Goal: Task Accomplishment & Management: Use online tool/utility

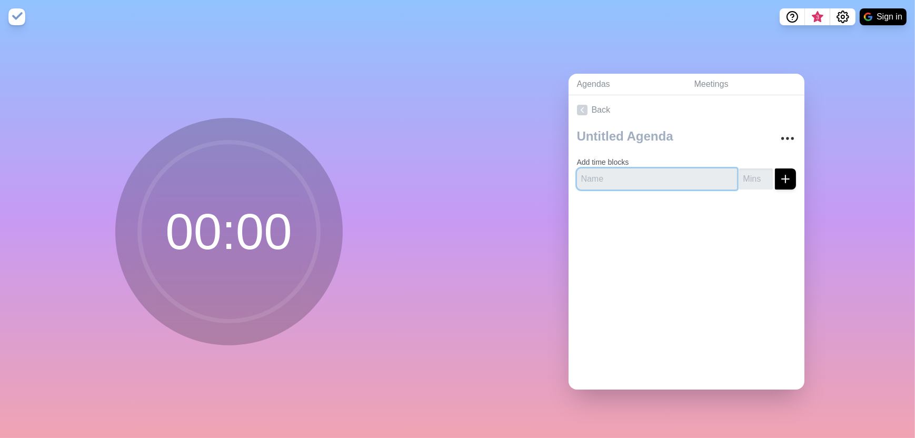
click at [601, 174] on input "text" at bounding box center [657, 179] width 160 height 21
click at [608, 192] on div "Add time blocks" at bounding box center [687, 161] width 236 height 73
click at [608, 180] on input "text" at bounding box center [657, 179] width 160 height 21
paste input "Safety Topic + L2 Review"
type input "Safety Topic + L2 Review"
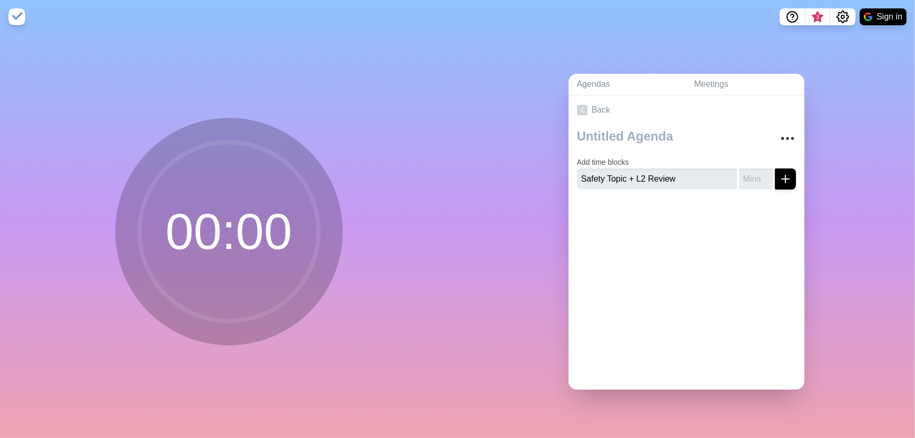
click at [662, 202] on div at bounding box center [687, 219] width 236 height 42
click at [739, 175] on input "number" at bounding box center [756, 179] width 34 height 21
type input "10"
click at [779, 175] on icon "submit" at bounding box center [785, 179] width 13 height 13
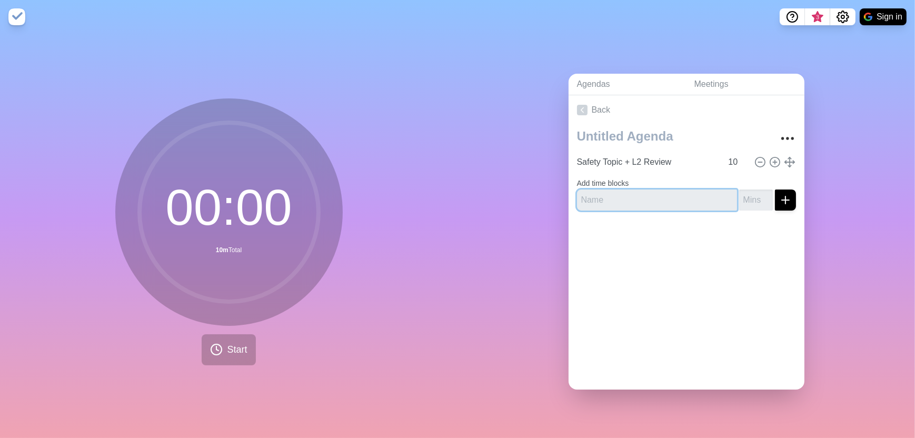
click at [660, 197] on input "text" at bounding box center [657, 200] width 160 height 21
click at [642, 194] on input "text" at bounding box center [657, 200] width 160 height 21
paste input "Action Tracker"
type input "Action Tracker"
drag, startPoint x: 775, startPoint y: 192, endPoint x: 770, endPoint y: 197, distance: 7.1
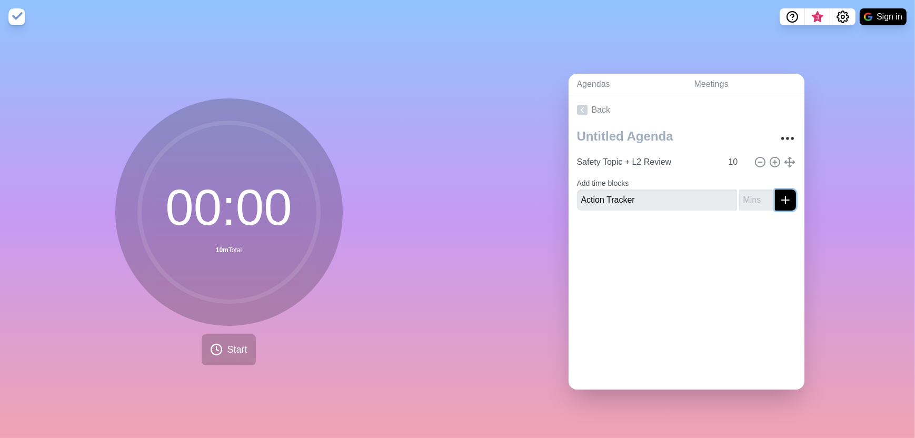
click at [779, 194] on icon "submit" at bounding box center [785, 200] width 13 height 13
click at [748, 198] on input "number" at bounding box center [756, 200] width 34 height 21
type input "5"
click at [775, 190] on button "submit" at bounding box center [785, 200] width 21 height 21
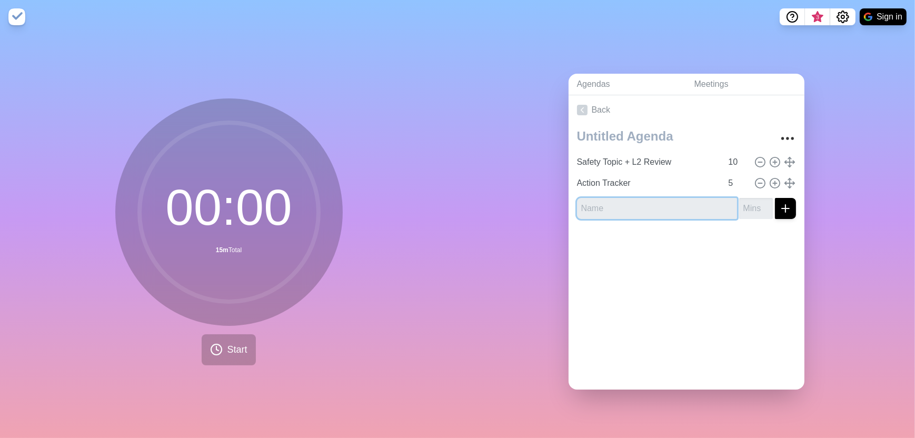
paste input "KPIs Review"
type input "KPIs Review"
click at [739, 202] on input "number" at bounding box center [756, 208] width 34 height 21
type input "10"
click at [779, 206] on icon "submit" at bounding box center [785, 208] width 13 height 13
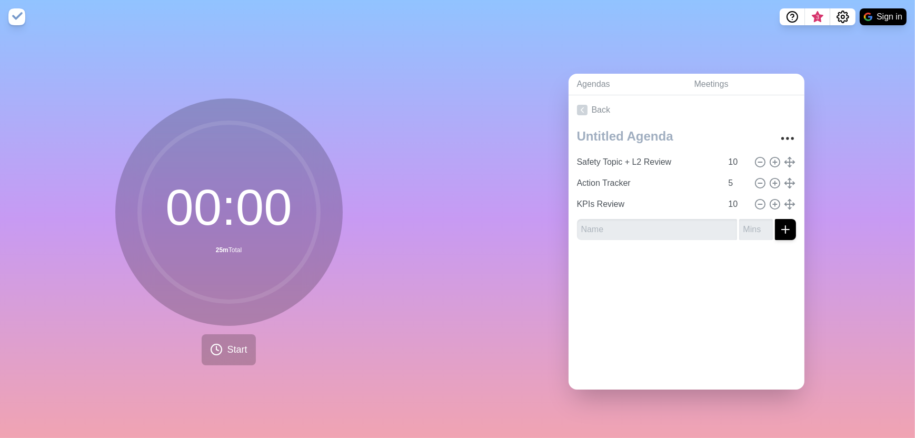
click at [646, 215] on form at bounding box center [686, 227] width 219 height 25
click at [635, 220] on input "text" at bounding box center [657, 229] width 160 height 21
paste input "Plant Updates"
type input "Plant Updates"
click at [745, 224] on input "number" at bounding box center [756, 229] width 34 height 21
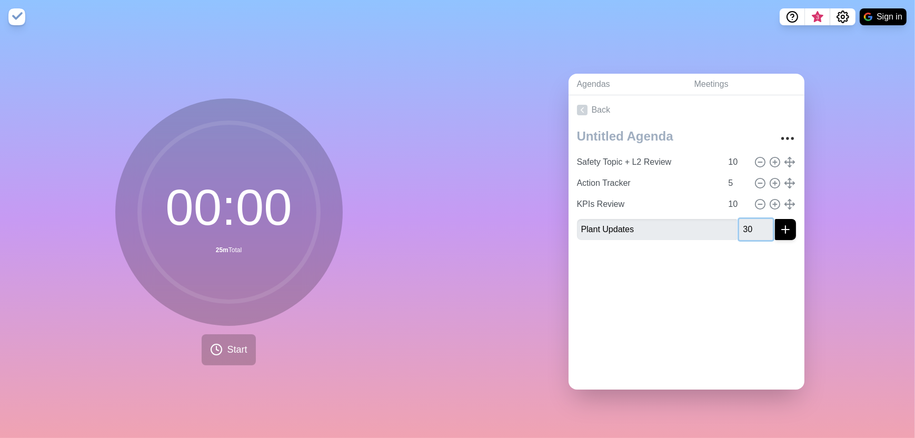
type input "30"
click at [779, 229] on icon "submit" at bounding box center [785, 229] width 13 height 13
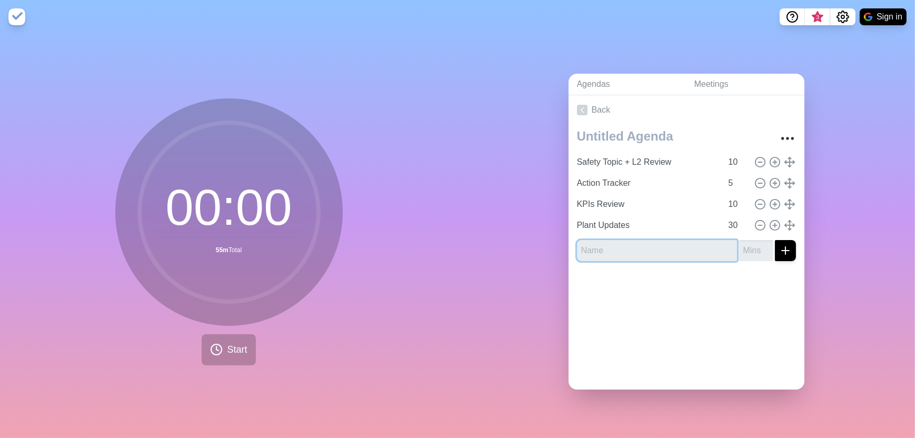
click at [618, 250] on input "text" at bounding box center [657, 250] width 160 height 21
paste input "GICET Goals/Initiatives"
type input "GICET Goals/Initiatives"
click at [755, 249] on input "-1" at bounding box center [756, 250] width 34 height 21
type input "-1"
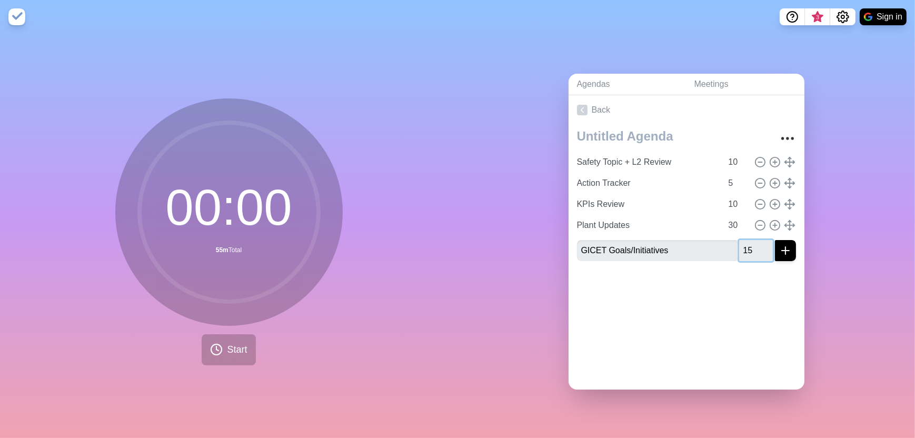
type input "15"
click at [782, 245] on button "submit" at bounding box center [785, 250] width 21 height 21
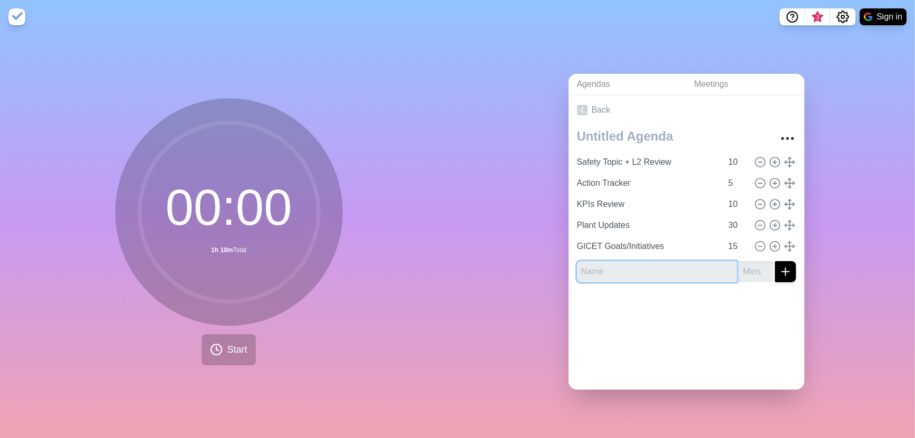
click at [610, 266] on input "text" at bounding box center [657, 271] width 160 height 21
paste input "EIC Discussion Topic/ Learnings"
type input "EIC Discussion Topic/ Learnings"
click at [740, 263] on input "number" at bounding box center [756, 271] width 34 height 21
type input "20"
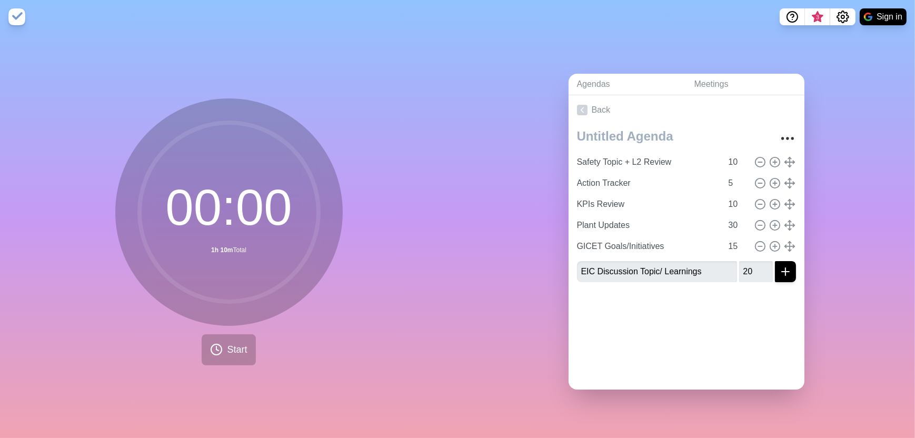
click at [762, 296] on div at bounding box center [687, 312] width 236 height 42
click at [779, 271] on icon "submit" at bounding box center [785, 271] width 13 height 13
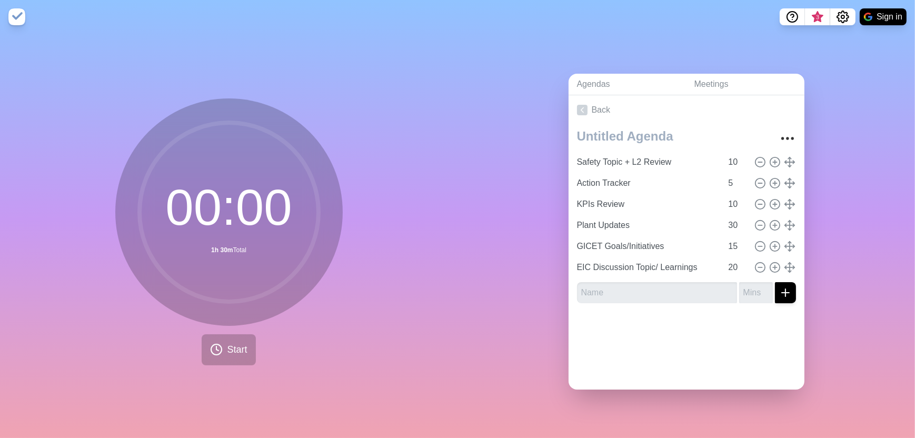
click at [661, 312] on div at bounding box center [687, 333] width 236 height 42
click at [656, 135] on textarea at bounding box center [671, 136] width 196 height 23
click at [685, 132] on textarea "GICET Meeting [DATE]" at bounding box center [671, 136] width 196 height 23
type textarea "GICET Meeting [DATE]"
click at [836, 186] on div "Agendas Meetings Back GICET Meeting [DATE] Safety Topic + L2 Review 10 Action T…" at bounding box center [687, 236] width 458 height 404
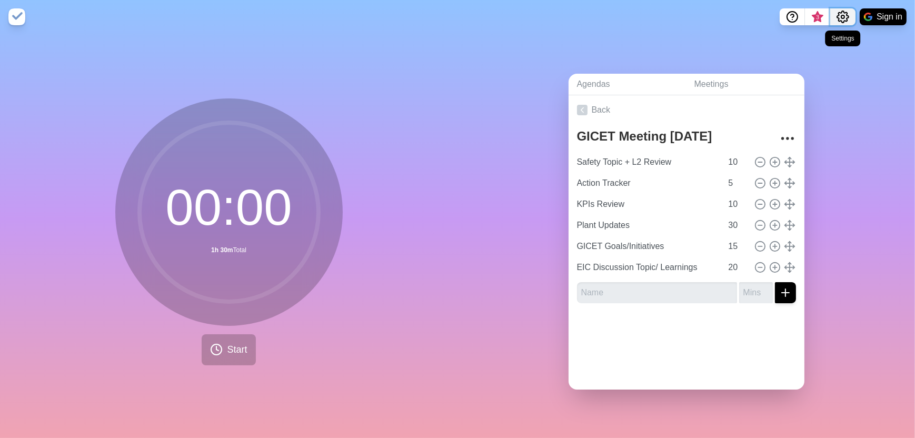
click at [842, 23] on button "Settings" at bounding box center [842, 16] width 25 height 17
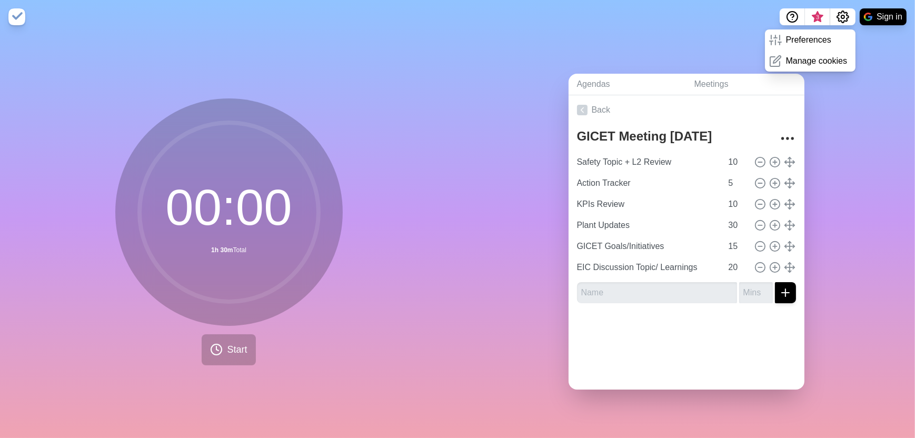
click at [867, 65] on div "Agendas Meetings Back GICET Meeting [DATE] Safety Topic + L2 Review 10 Action T…" at bounding box center [687, 236] width 458 height 404
click at [813, 14] on span "3" at bounding box center [817, 20] width 17 height 22
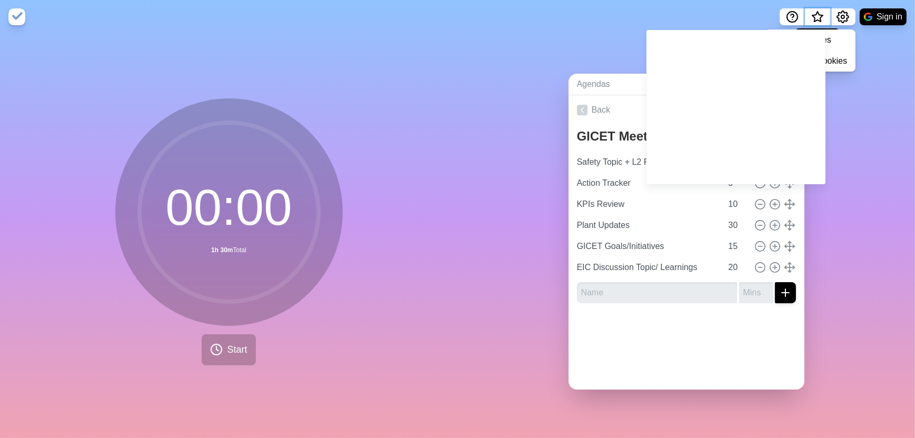
click at [832, 113] on div "Agendas Meetings Back GICET Meeting [DATE] Safety Topic + L2 Review 10 Action T…" at bounding box center [687, 236] width 458 height 404
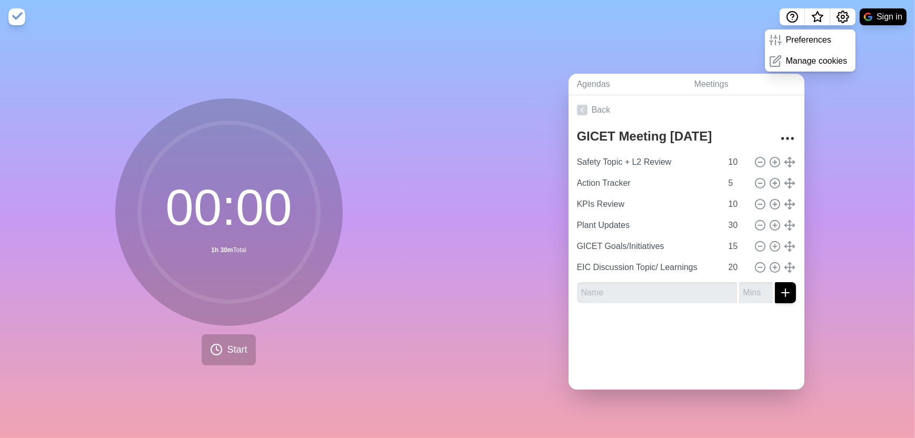
click at [735, 52] on div "Agendas Meetings Back GICET Meeting [DATE] Safety Topic + L2 Review 10 Action T…" at bounding box center [687, 236] width 458 height 404
click at [16, 19] on img at bounding box center [16, 16] width 17 height 17
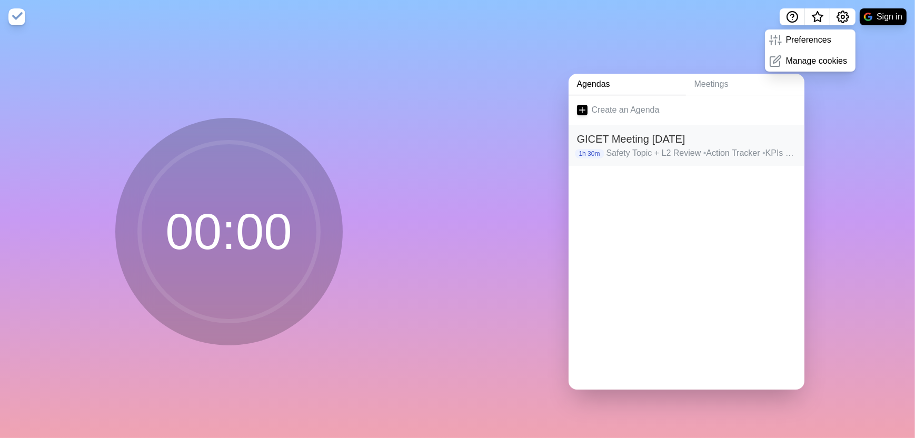
click at [626, 131] on h2 "GICET Meeting [DATE]" at bounding box center [686, 139] width 219 height 16
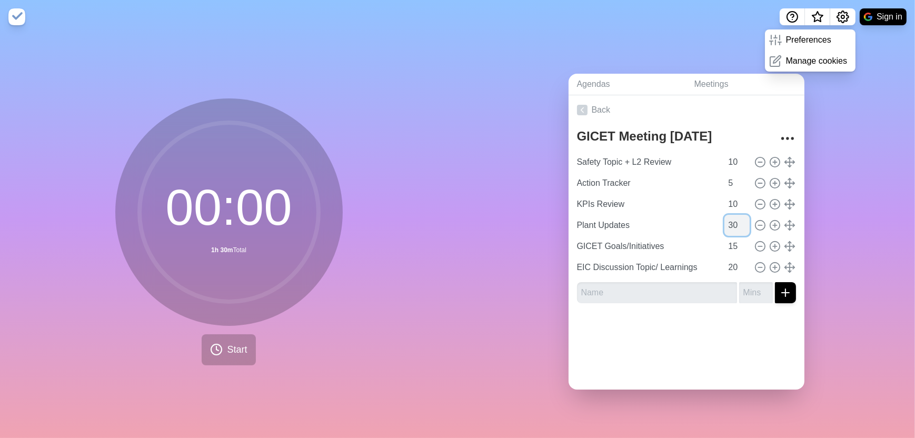
click at [726, 223] on input "30" at bounding box center [737, 225] width 25 height 21
drag, startPoint x: 726, startPoint y: 223, endPoint x: 716, endPoint y: 222, distance: 10.6
click at [725, 222] on input "30" at bounding box center [737, 225] width 25 height 21
type input "4"
type input "30"
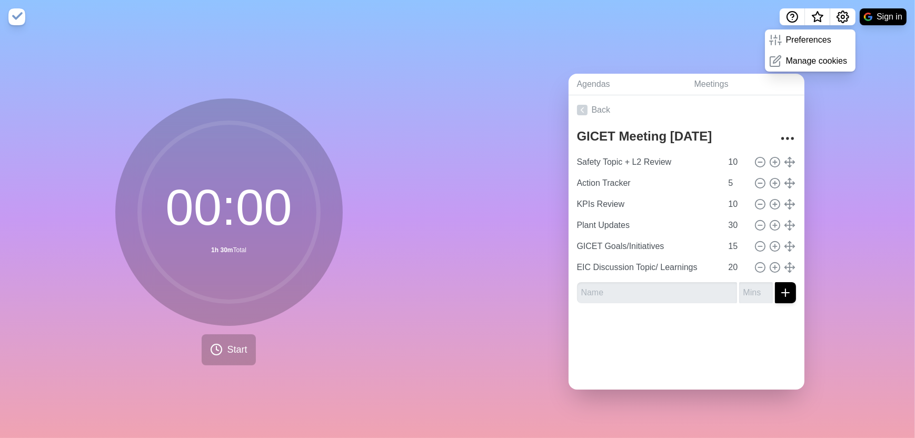
click at [651, 376] on div "Back GICET Meeting [DATE] Safety Topic + L2 Review 10 Action Tracker 5 KPIs Rev…" at bounding box center [687, 242] width 236 height 294
click at [14, 17] on img at bounding box center [16, 16] width 17 height 17
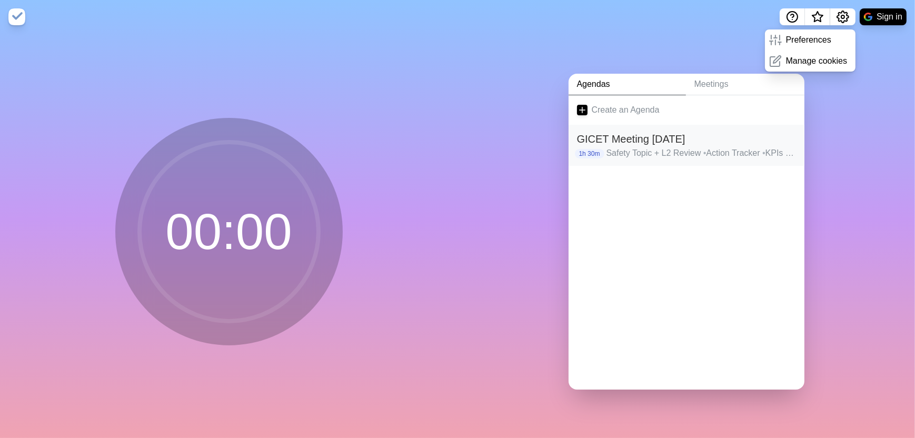
click at [633, 147] on p "Safety Topic + L2 Review • Action Tracker • KPIs Review • Plant Updates • GICET…" at bounding box center [702, 153] width 190 height 13
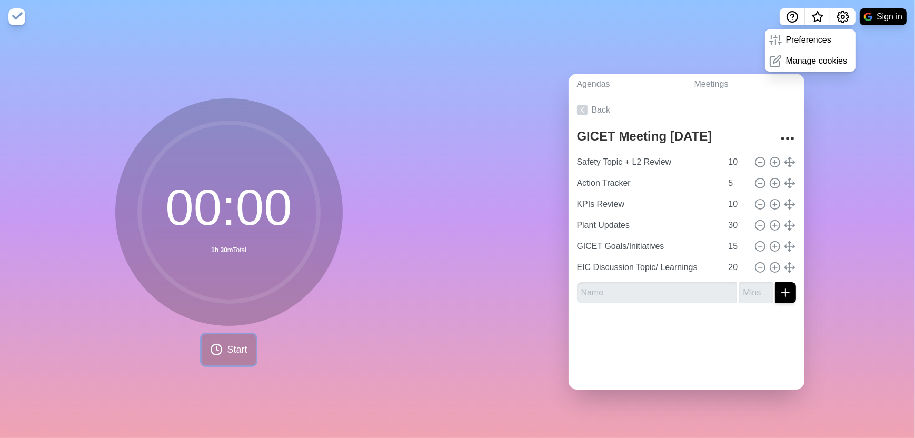
click at [228, 350] on span "Start" at bounding box center [237, 350] width 20 height 14
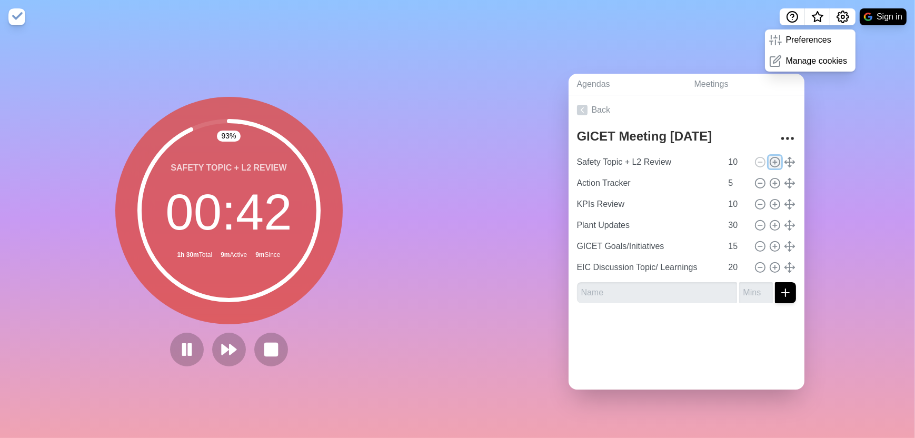
click at [770, 162] on circle at bounding box center [774, 161] width 9 height 9
type input "Safety Topic + L2 Review"
type input "10"
type input "Action Tracker"
type input "5"
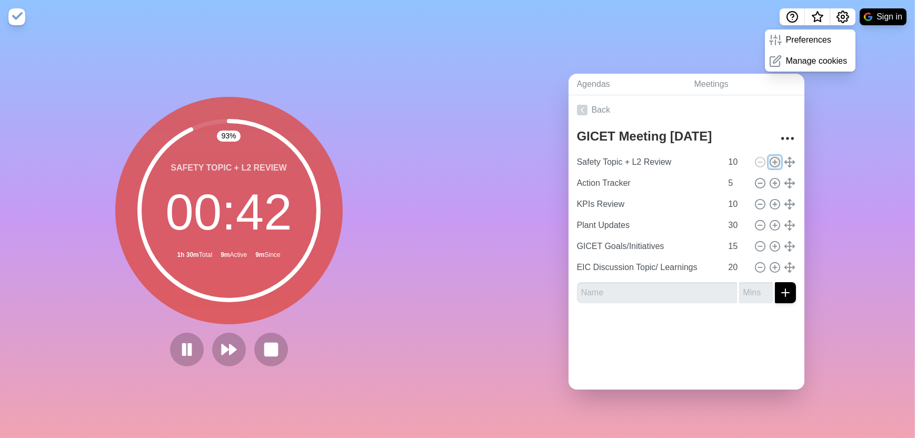
type input "KPIs Review"
type input "10"
type input "Plant Updates"
type input "30"
type input "GICET Goals/Initiatives"
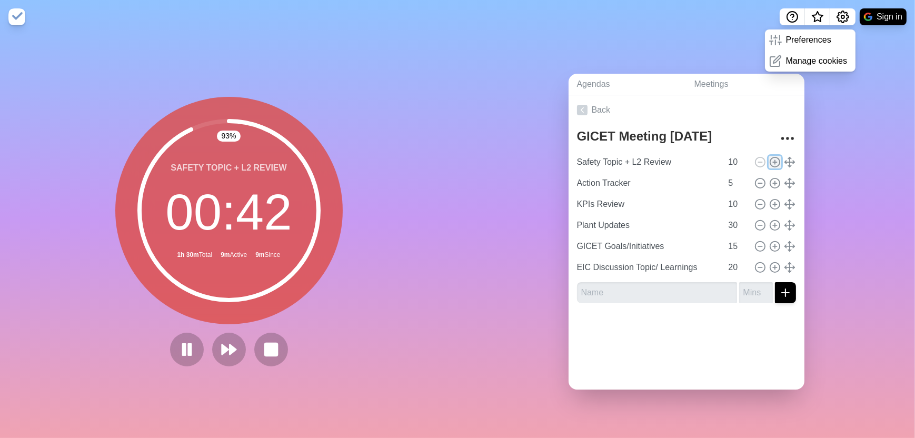
type input "15"
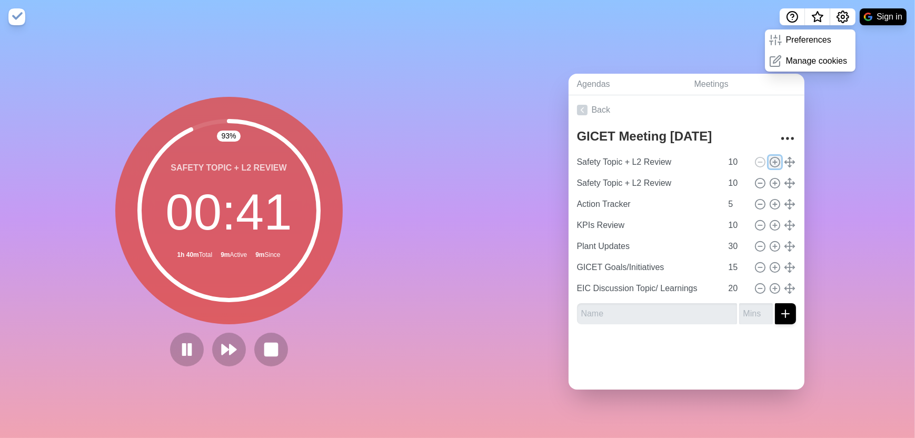
click at [770, 162] on circle at bounding box center [774, 161] width 9 height 9
type input "Safety Topic + L2 Review"
type input "10"
type input "Action Tracker"
type input "5"
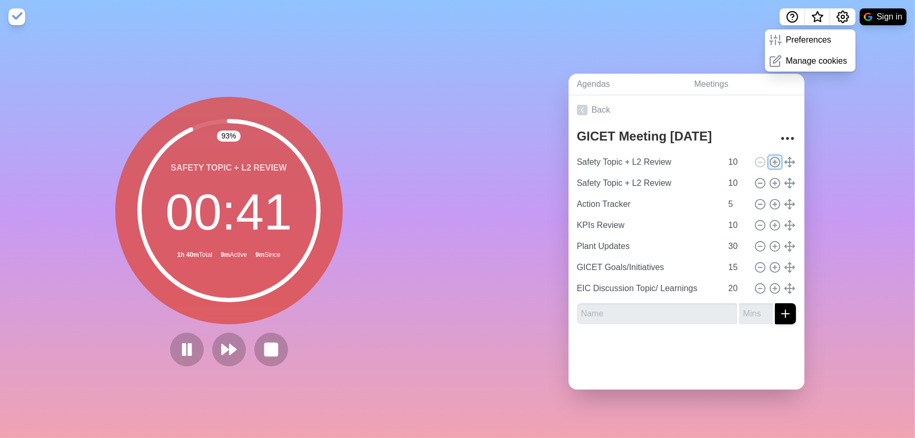
type input "KPIs Review"
type input "10"
type input "Plant Updates"
type input "30"
type input "GICET Goals/Initiatives"
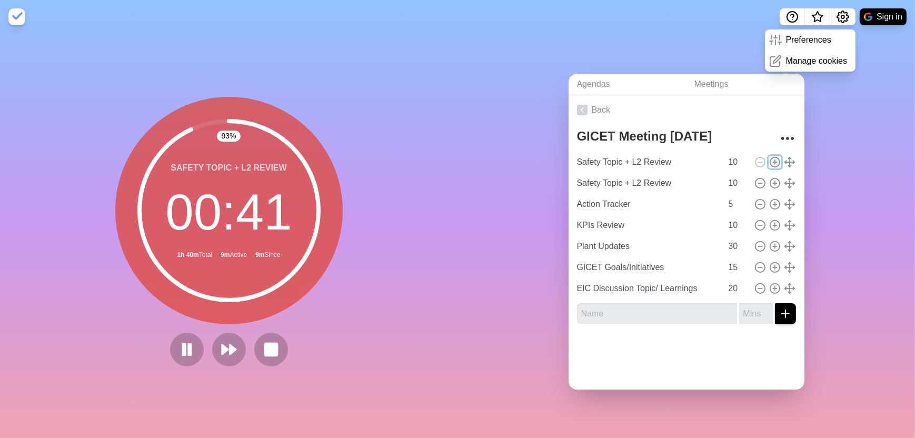
type input "15"
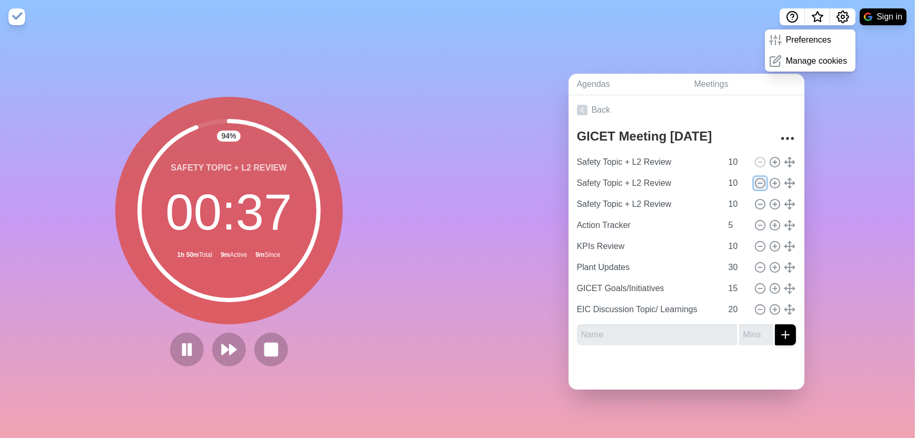
click at [755, 181] on icon at bounding box center [761, 183] width 12 height 12
type input "Action Tracker"
type input "5"
type input "KPIs Review"
type input "10"
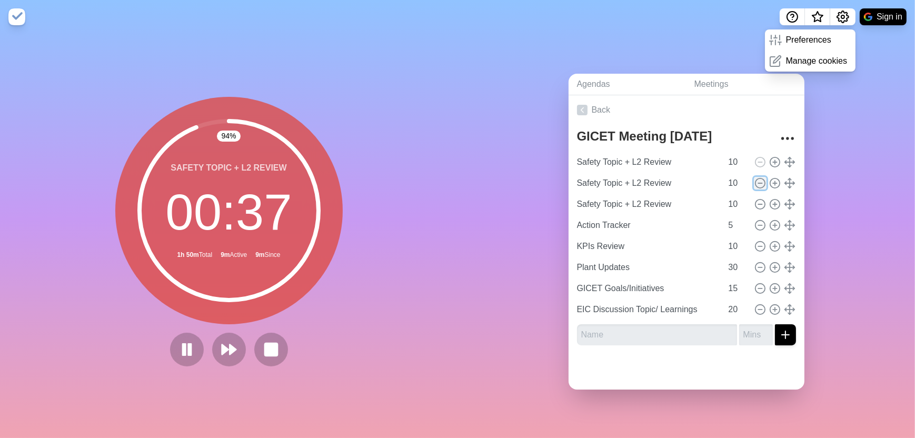
type input "Plant Updates"
type input "30"
type input "GICET Goals/Initiatives"
type input "15"
type input "EIC Discussion Topic/ Learnings"
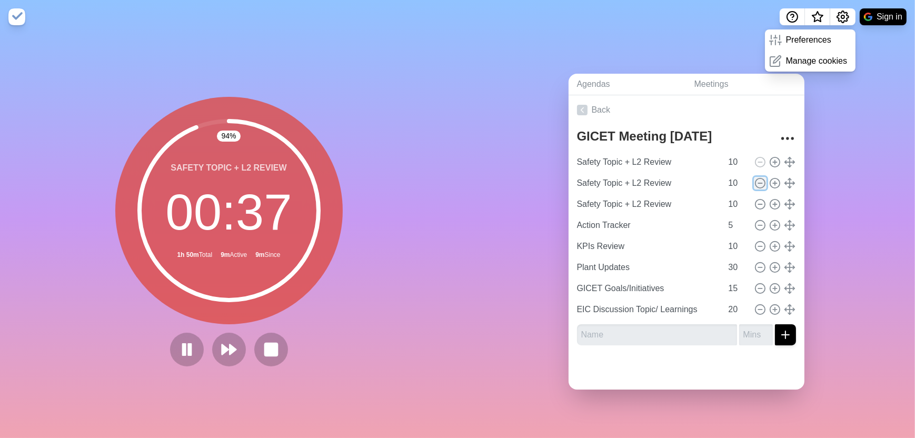
type input "20"
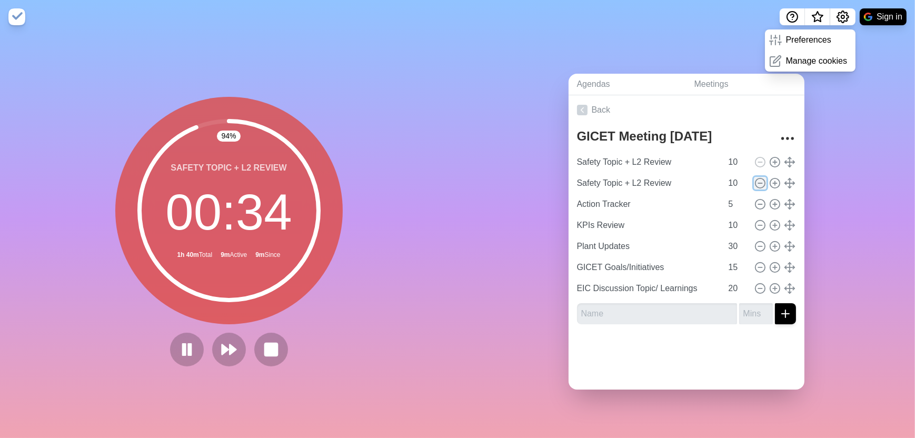
click at [755, 179] on circle at bounding box center [759, 183] width 9 height 9
type input "Action Tracker"
type input "5"
type input "KPIs Review"
type input "10"
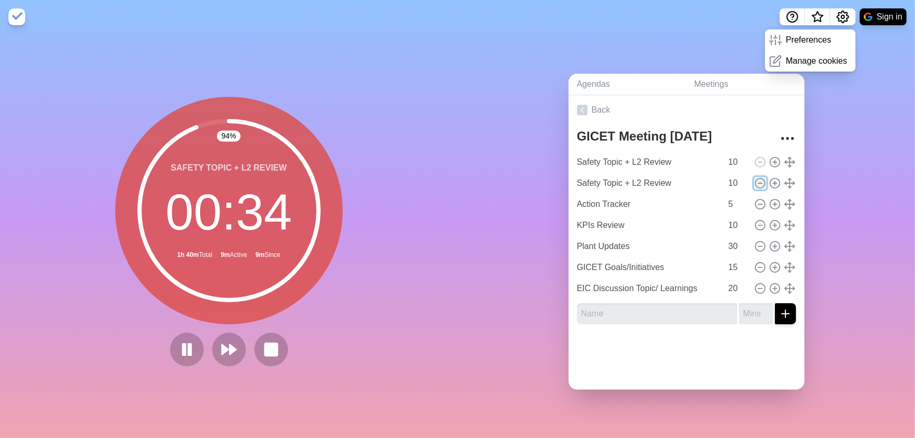
type input "Plant Updates"
type input "30"
type input "GICET Goals/Initiatives"
type input "15"
type input "EIC Discussion Topic/ Learnings"
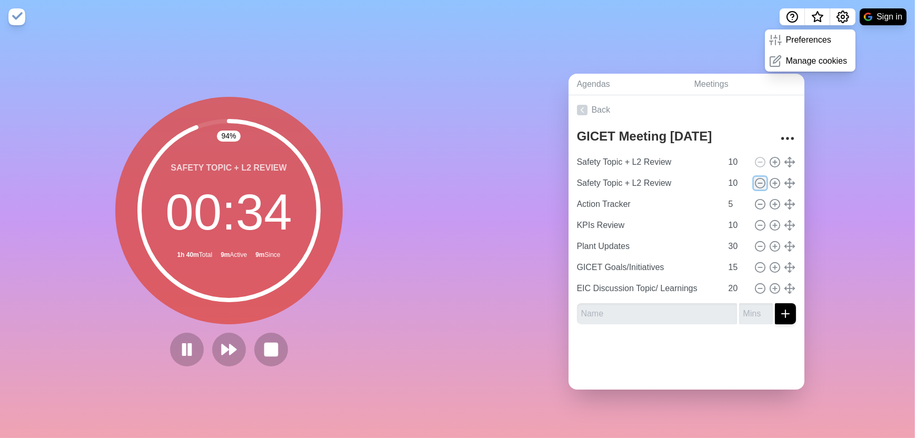
type input "20"
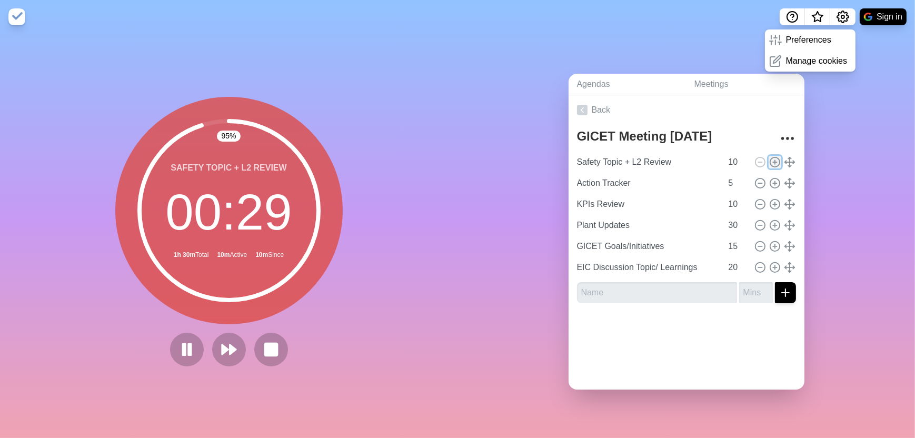
click at [769, 158] on icon at bounding box center [775, 162] width 12 height 12
type input "Safety Topic + L2 Review"
type input "10"
type input "Action Tracker"
type input "5"
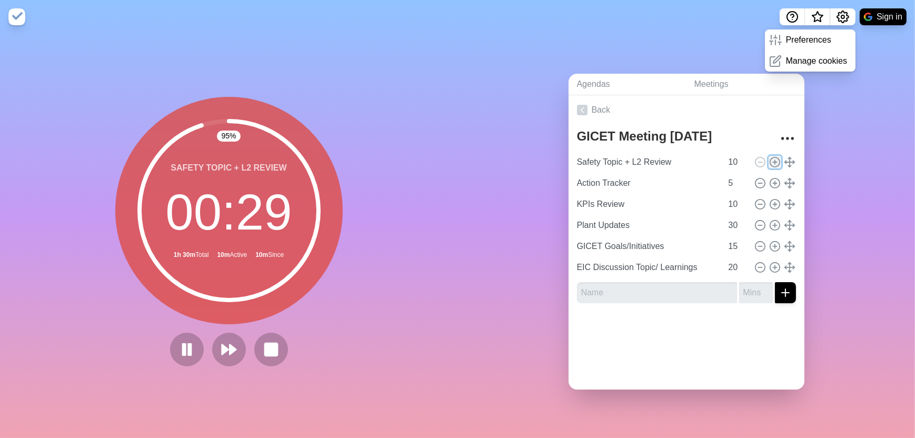
type input "KPIs Review"
type input "10"
type input "Plant Updates"
type input "30"
type input "GICET Goals/Initiatives"
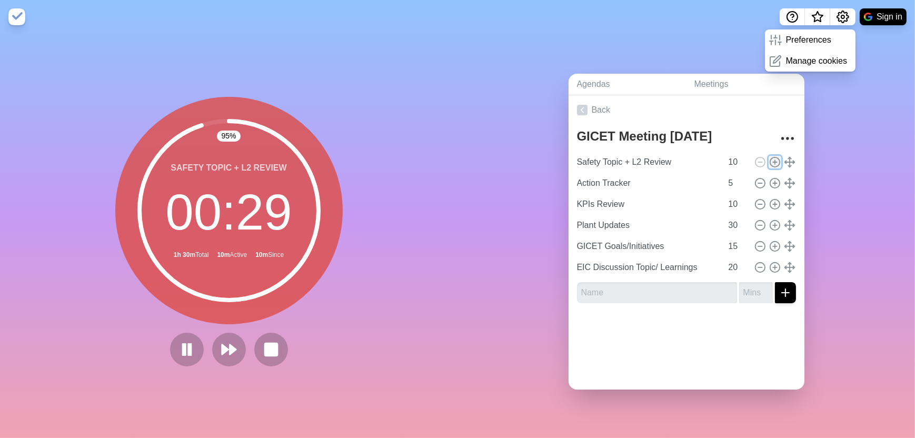
type input "15"
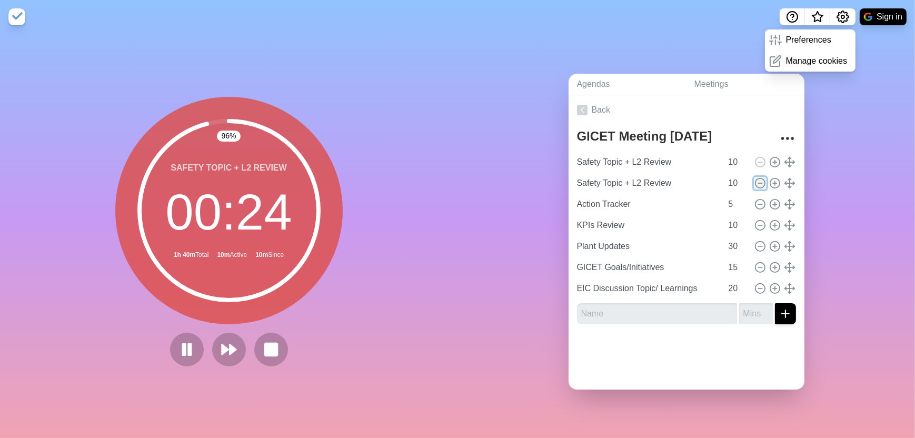
click at [758, 183] on line at bounding box center [760, 183] width 4 height 0
type input "Action Tracker"
type input "5"
type input "KPIs Review"
type input "10"
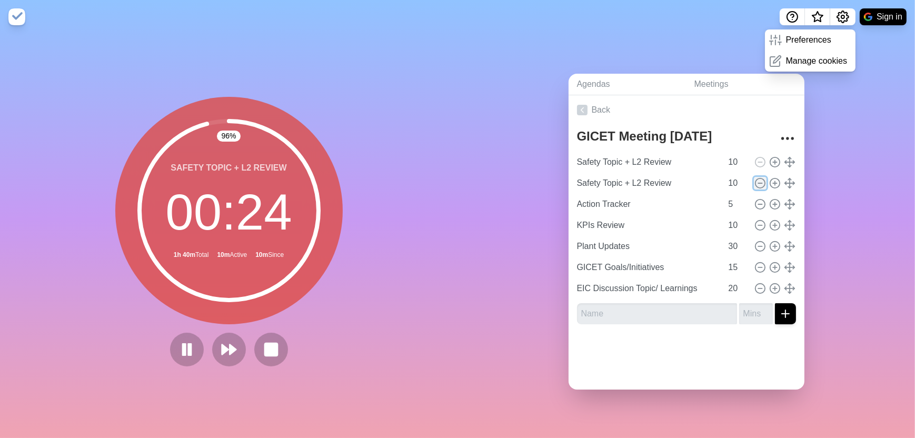
type input "Plant Updates"
type input "30"
type input "GICET Goals/Initiatives"
type input "15"
type input "EIC Discussion Topic/ Learnings"
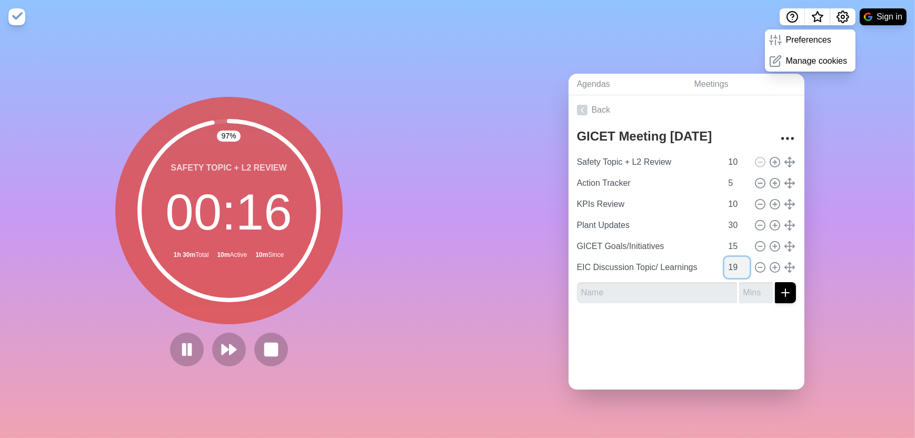
click at [731, 265] on input "19" at bounding box center [737, 267] width 25 height 21
type input "20"
click at [732, 261] on input "20" at bounding box center [737, 267] width 25 height 21
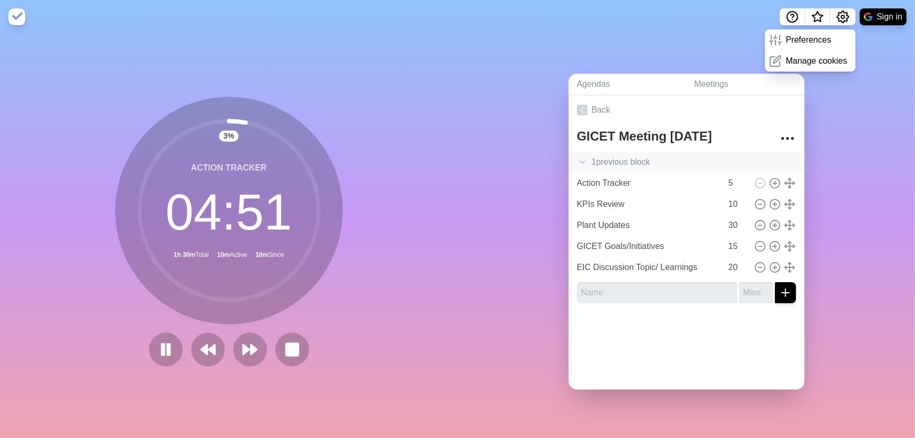
click at [580, 161] on polyline at bounding box center [582, 162] width 5 height 3
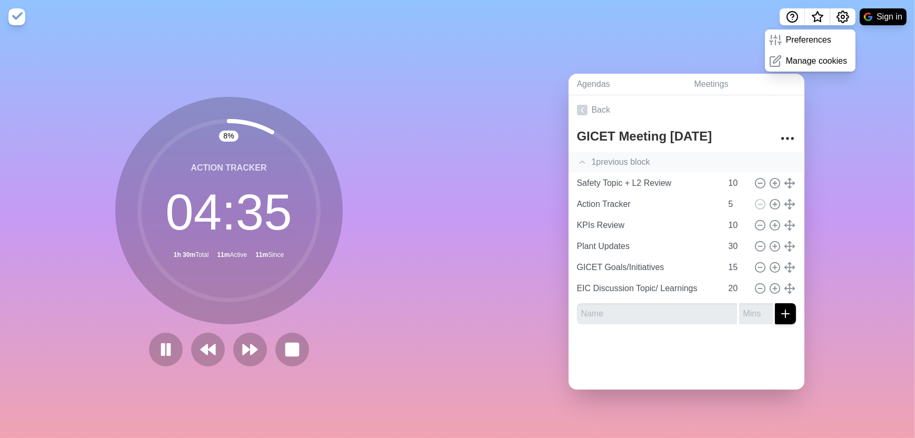
click at [405, 126] on div "8 % Action Tracker 04 : 35 1h 30m Total 11m Active 11m Since" at bounding box center [229, 236] width 458 height 404
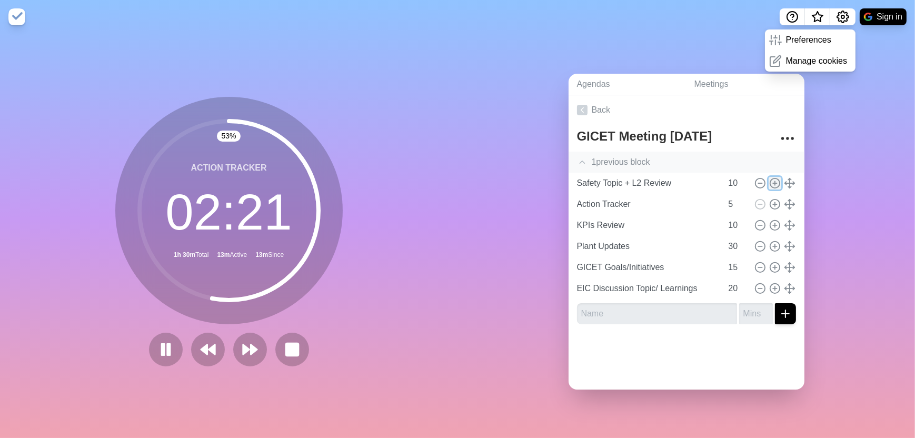
click at [769, 177] on icon at bounding box center [775, 183] width 12 height 12
type input "Safety Topic + L2 Review"
type input "10"
type input "Action Tracker"
type input "5"
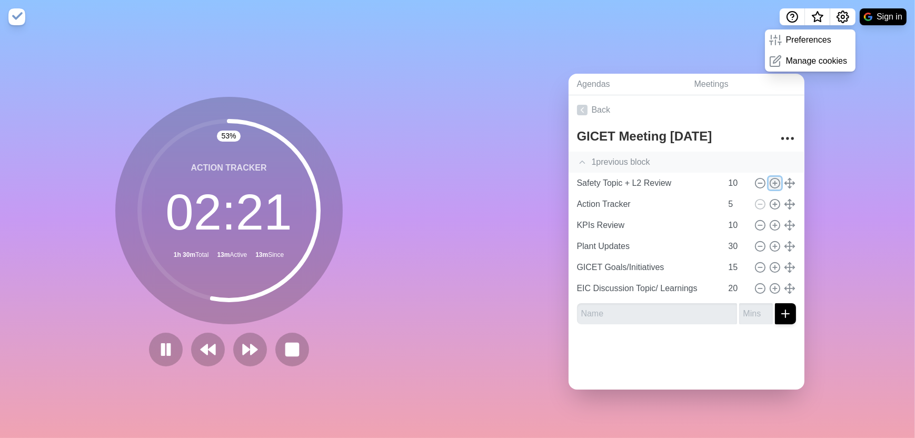
type input "KPIs Review"
type input "10"
type input "Plant Updates"
type input "30"
type input "GICET Goals/Initiatives"
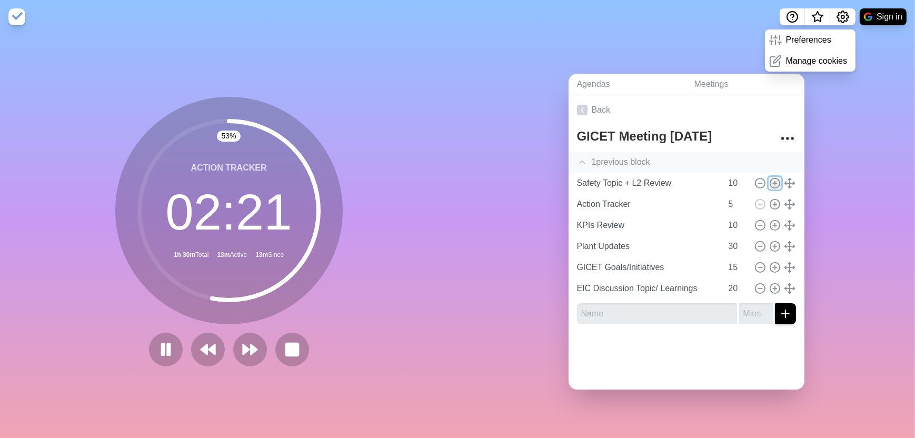
type input "15"
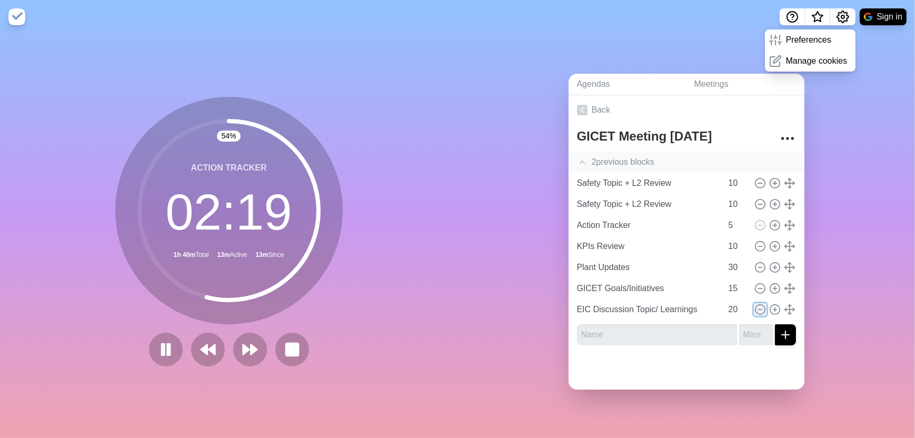
click at [758, 310] on line at bounding box center [760, 310] width 4 height 0
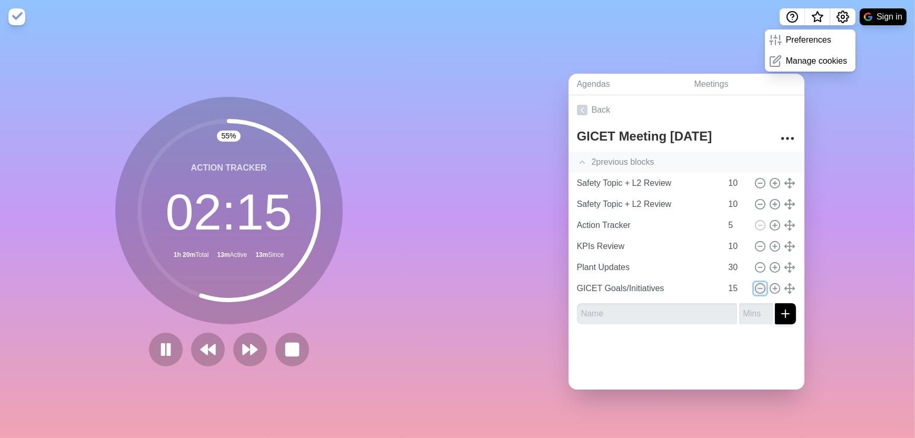
click at [755, 284] on icon at bounding box center [761, 289] width 12 height 12
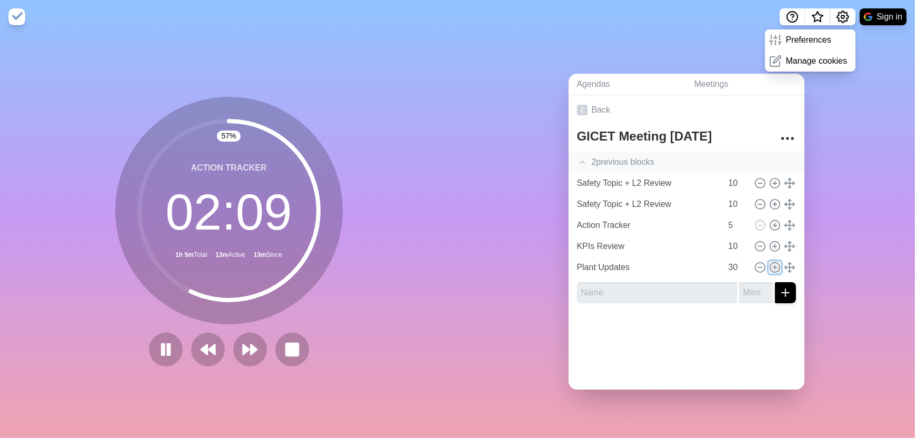
click at [769, 262] on icon at bounding box center [775, 268] width 12 height 12
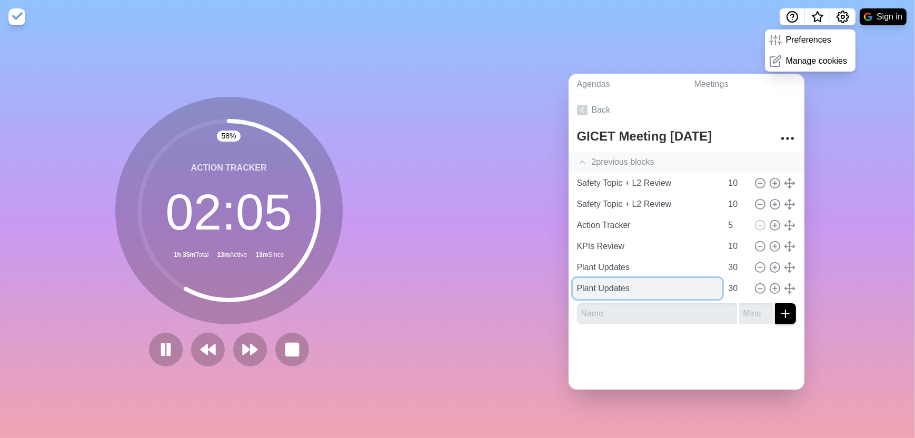
click at [636, 285] on input "Plant Updates" at bounding box center [648, 288] width 150 height 21
click at [769, 284] on icon at bounding box center [775, 289] width 12 height 12
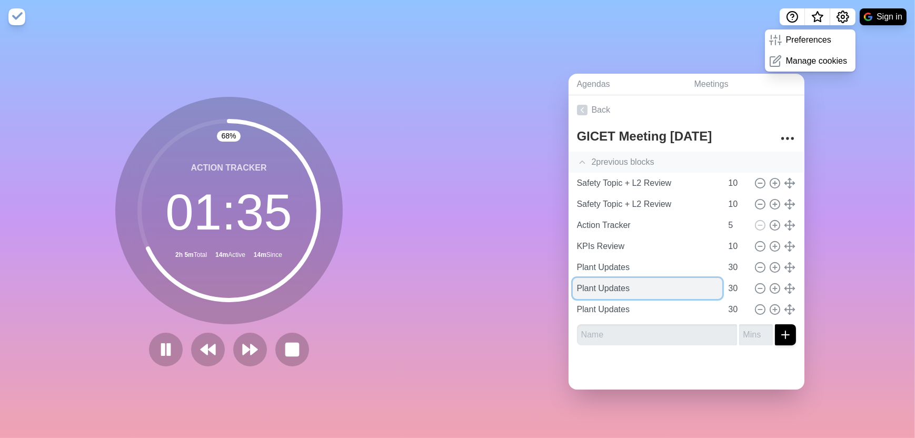
click at [621, 287] on input "Plant Updates" at bounding box center [648, 288] width 150 height 21
drag, startPoint x: 633, startPoint y: 282, endPoint x: 537, endPoint y: 282, distance: 95.8
click at [537, 282] on div "Agendas Meetings Back GICET Meeting [DATE] 2 previous block s Safety Topic + L2…" at bounding box center [687, 236] width 458 height 404
paste input "GICET Goals/Initiatives"
type input "GICET Goals/Initiatives"
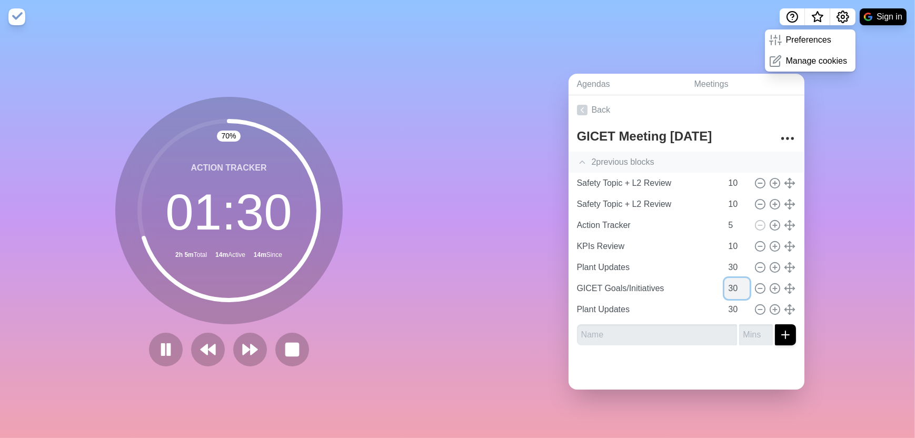
click at [725, 286] on input "30" at bounding box center [737, 288] width 25 height 21
type input "15"
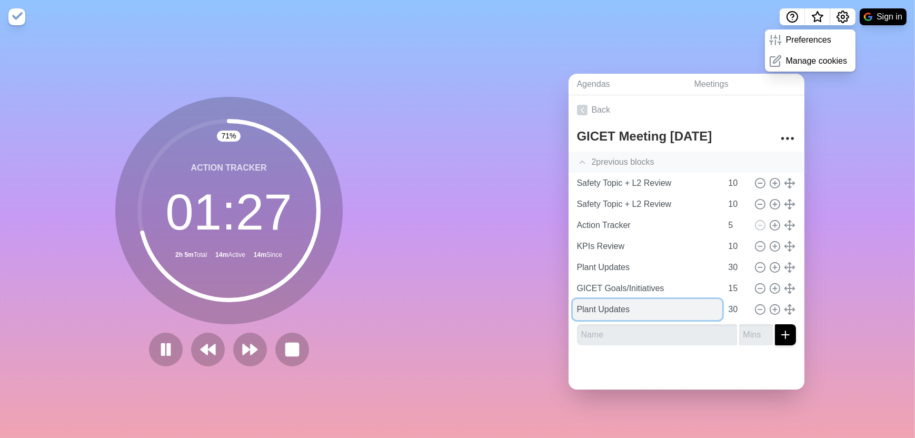
click at [677, 300] on input "Plant Updates" at bounding box center [648, 309] width 150 height 21
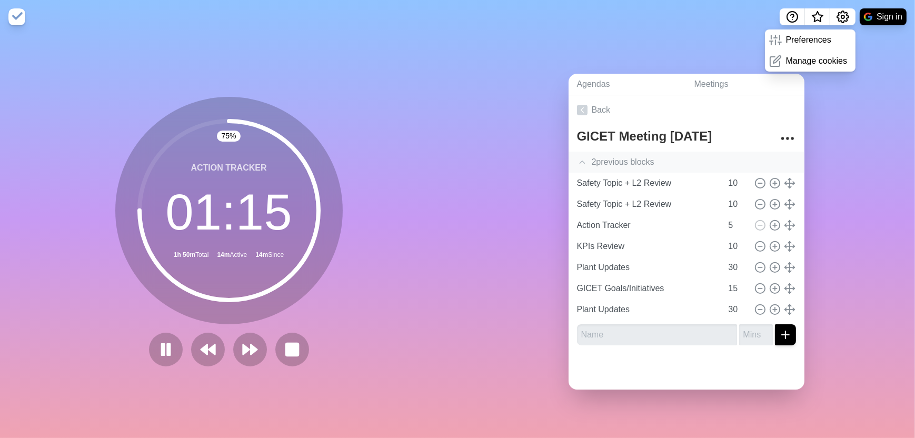
click at [642, 320] on form at bounding box center [686, 332] width 219 height 25
click at [635, 308] on input "Plant Updates" at bounding box center [648, 309] width 150 height 21
drag, startPoint x: 639, startPoint y: 303, endPoint x: 542, endPoint y: 299, distance: 97.5
click at [542, 299] on div "Agendas Meetings Back GICET Meeting [DATE] 2 previous block s Safety Topic + L2…" at bounding box center [687, 236] width 458 height 404
paste input "• Critical Controllers KPI"
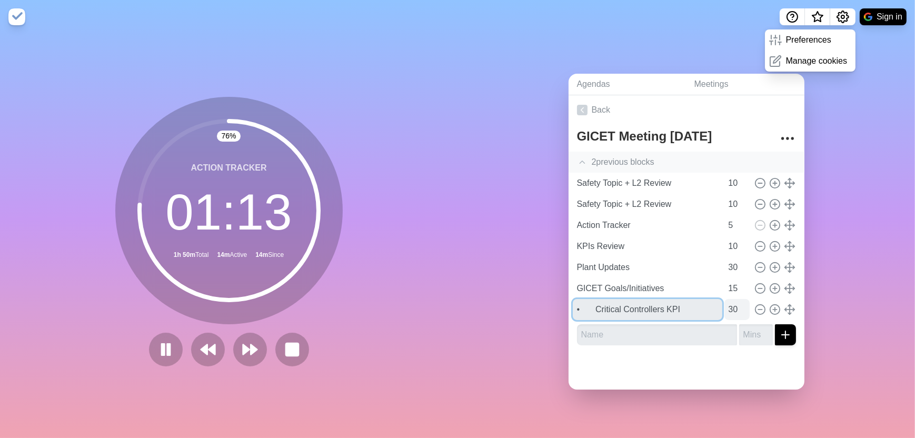
type input "• Critical Controllers KPI"
click at [725, 300] on input "30" at bounding box center [737, 309] width 25 height 21
type input "2"
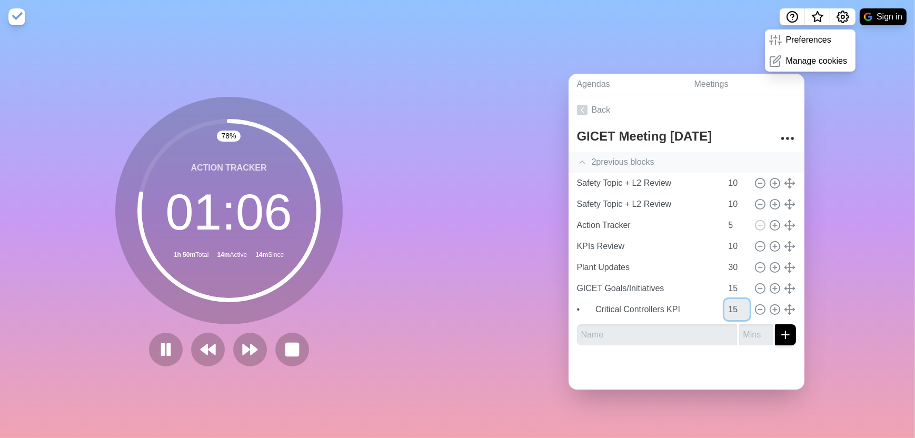
type input "15"
click at [747, 376] on div at bounding box center [687, 372] width 236 height 36
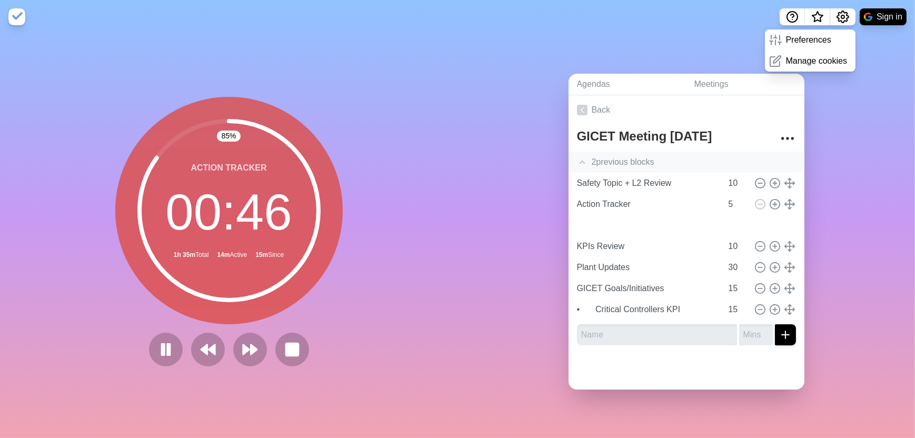
type input "Safety Topic + L2 Review"
type input "10"
type input "Action Tracker"
type input "5"
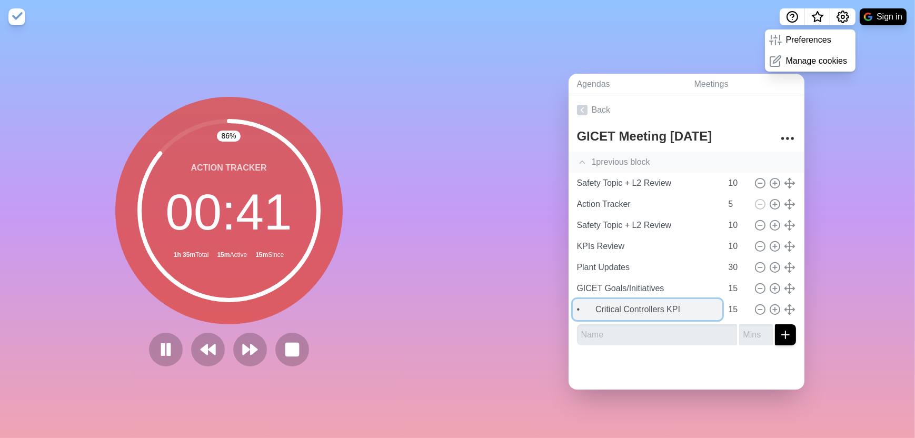
click at [588, 309] on input "• Critical Controllers KPI" at bounding box center [648, 309] width 150 height 21
type input "Critical Controllers KPI"
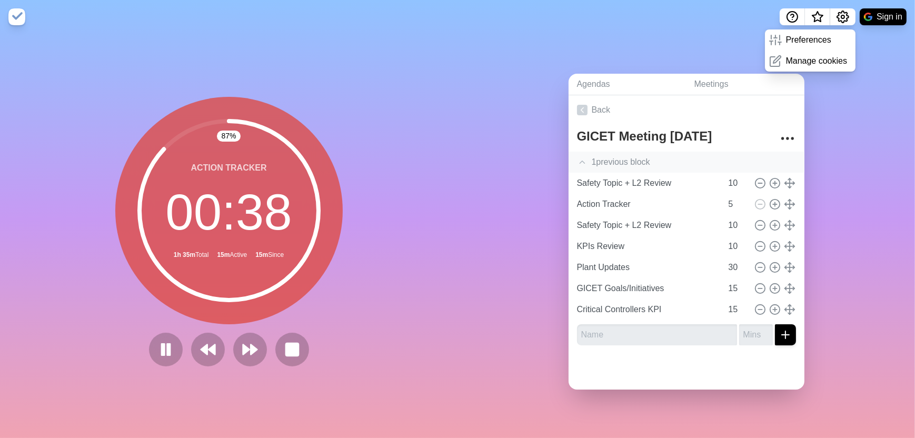
click at [514, 342] on div "Agendas Meetings Back GICET Meeting [DATE] 1 previous block Safety Topic + L2 R…" at bounding box center [687, 236] width 458 height 404
type input "Action Tracker"
type input "5"
type input "Safety Topic + L2 Review"
type input "10"
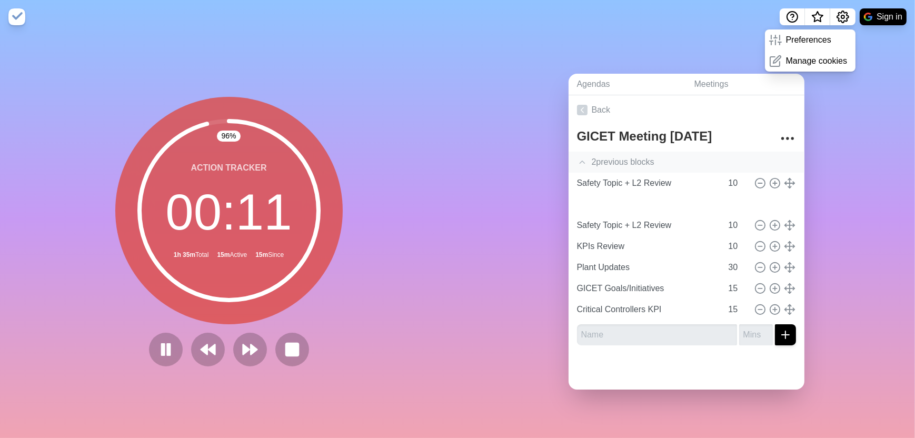
type input "Action Tracker"
type input "5"
type input "Safety Topic + L2 Review"
type input "10"
type input "Safety Topic + L2 Review"
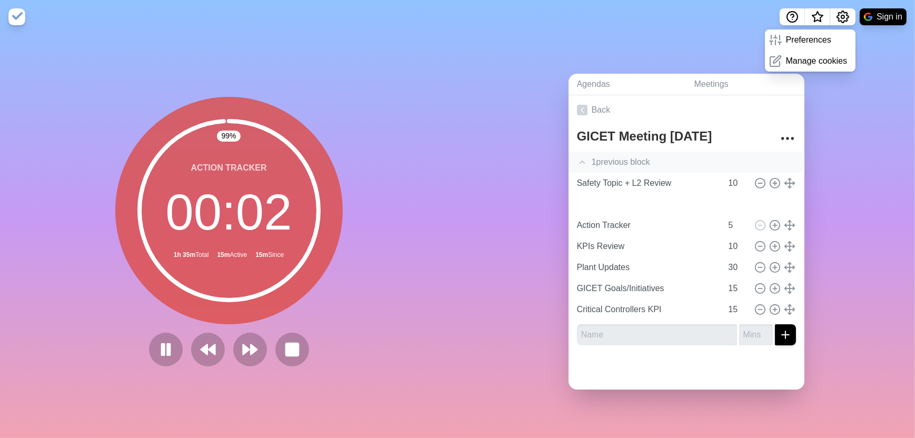
type input "10"
type input "Action Tracker"
type input "5"
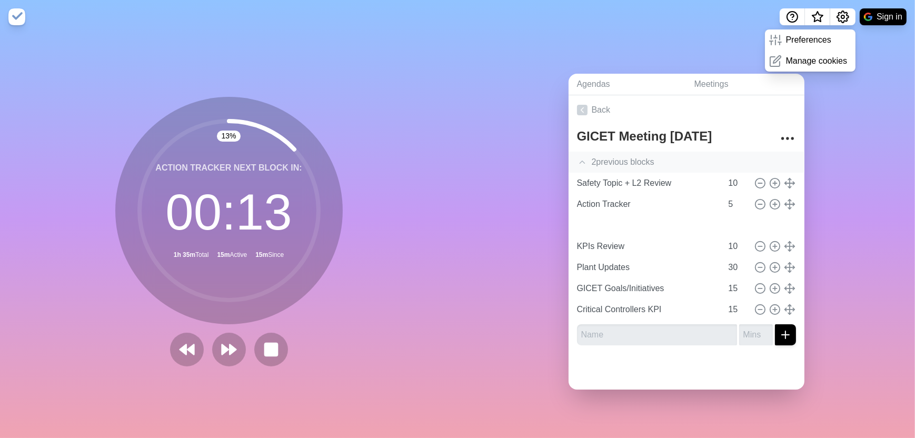
type input "Safety Topic + L2 Review"
type input "10"
type input "Action Tracker"
type input "5"
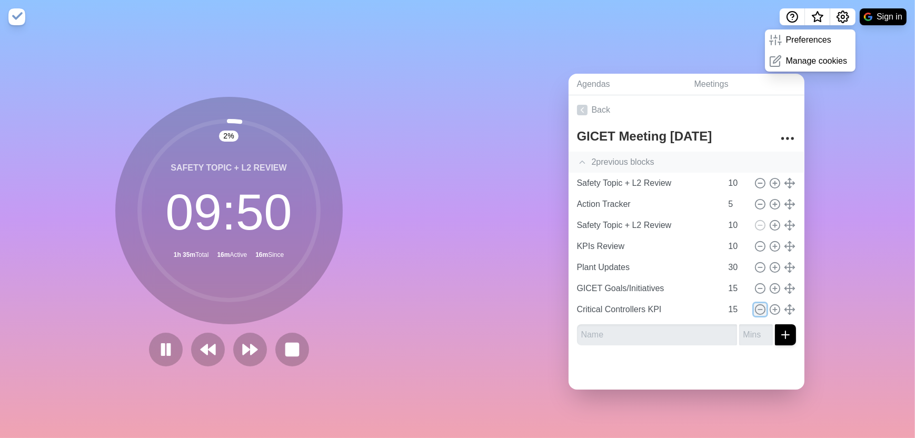
click at [758, 310] on line at bounding box center [760, 310] width 4 height 0
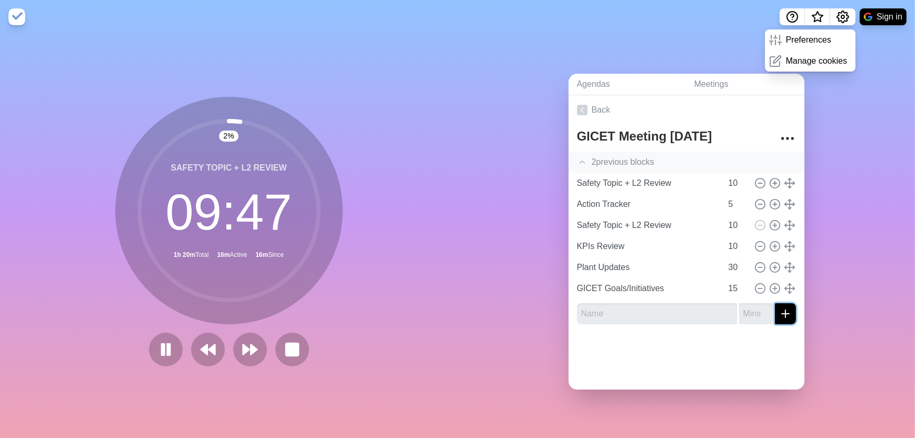
click at [779, 308] on icon "submit" at bounding box center [785, 314] width 13 height 13
click at [588, 309] on input "text" at bounding box center [657, 313] width 160 height 21
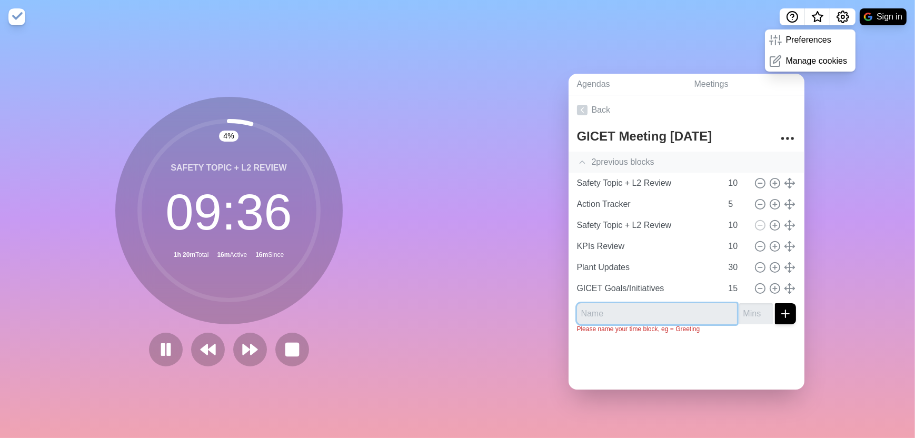
paste input "• Critical Controllers KPI"
click at [596, 312] on input "• Critical Controllers KPI" at bounding box center [657, 313] width 160 height 21
type input "Critical Controllers KPI"
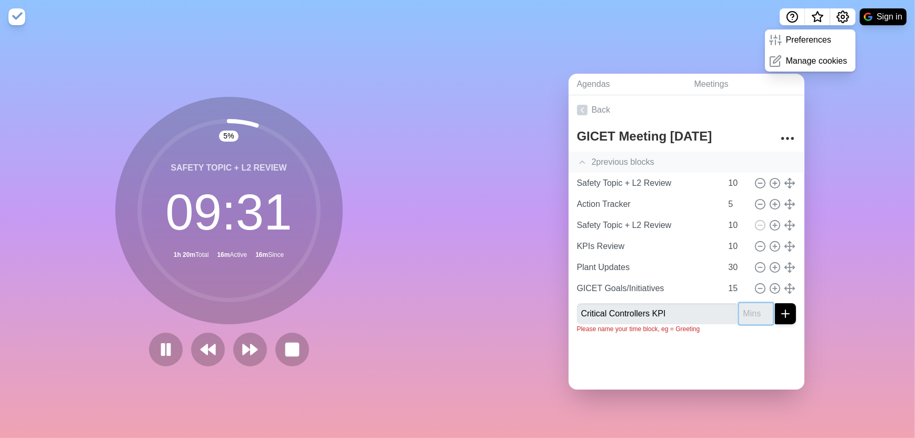
click at [739, 305] on input "number" at bounding box center [756, 313] width 34 height 21
type input "15"
click at [779, 311] on icon "submit" at bounding box center [785, 314] width 13 height 13
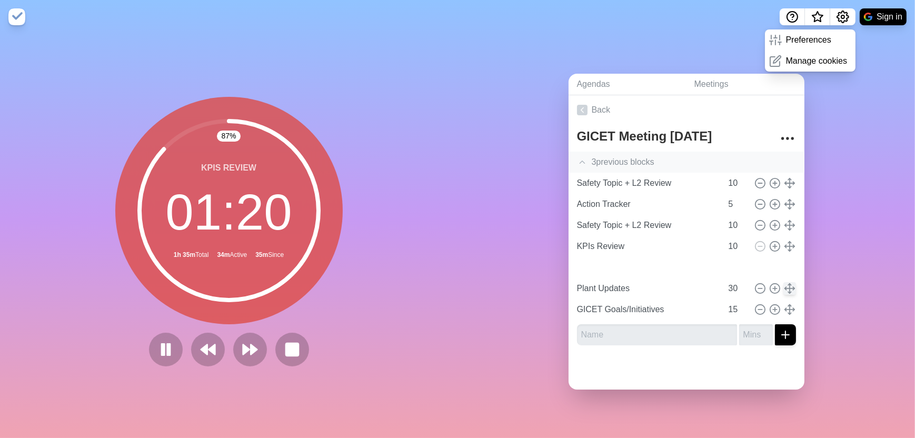
type input "Critical Controllers KPI"
type input "15"
type input "Plant Updates"
type input "30"
type input "GICET Goals/Initiatives"
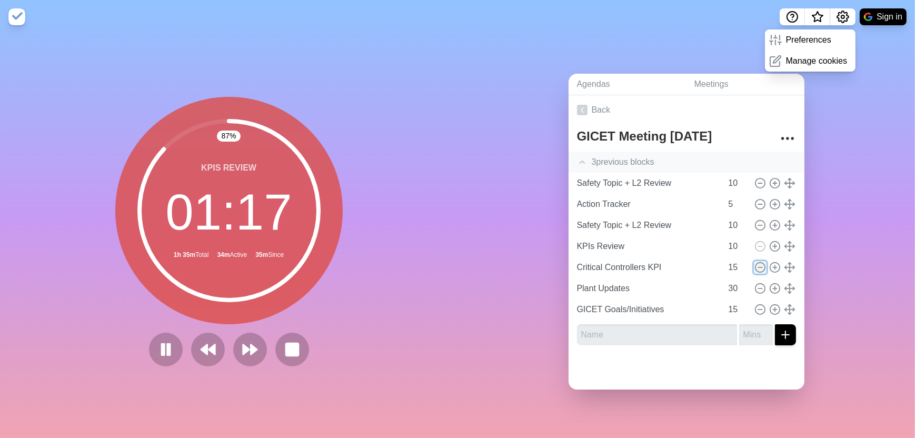
click at [755, 263] on icon at bounding box center [761, 268] width 12 height 12
type input "Plant Updates"
type input "30"
type input "GICET Goals/Initiatives"
type input "15"
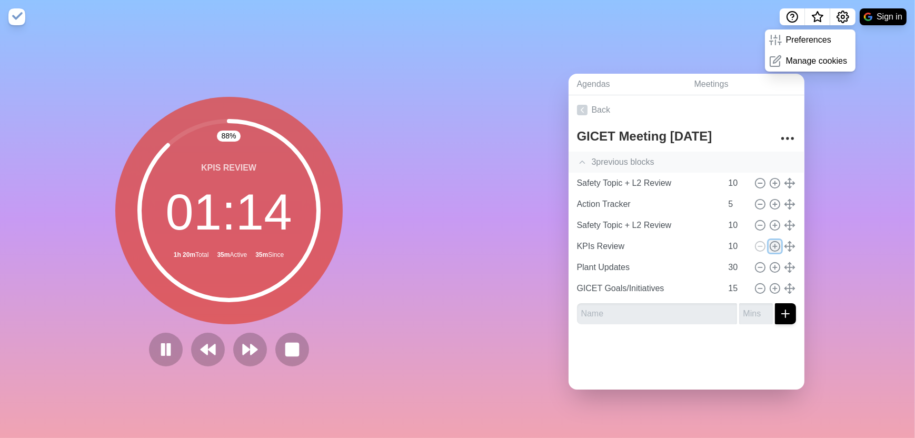
click at [769, 244] on icon at bounding box center [775, 247] width 12 height 12
type input "KPIs Review"
type input "10"
type input "Plant Updates"
type input "30"
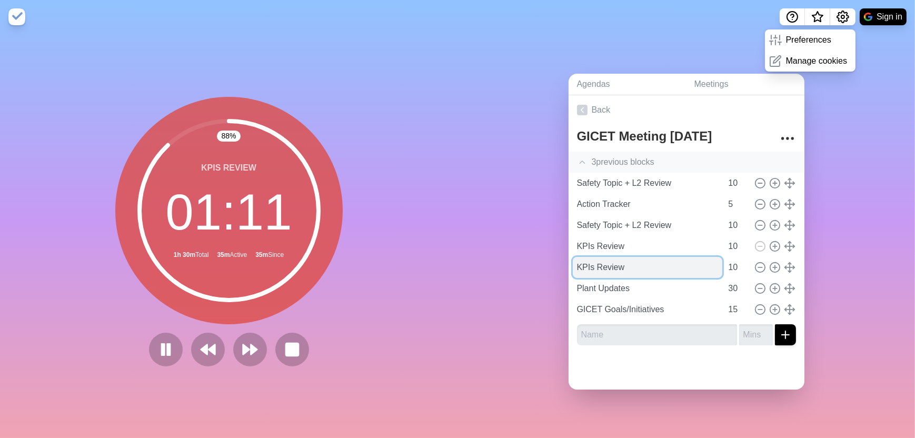
click at [599, 261] on input "KPIs Review" at bounding box center [648, 267] width 150 height 21
drag, startPoint x: 620, startPoint y: 265, endPoint x: 568, endPoint y: 259, distance: 52.5
click at [569, 259] on div "GICET Meeting [DATE] 3 previous block s Safety Topic + L2 Review 10 Action Trac…" at bounding box center [687, 239] width 236 height 229
type input "A"
type input "Controller/Alarm KPIs"
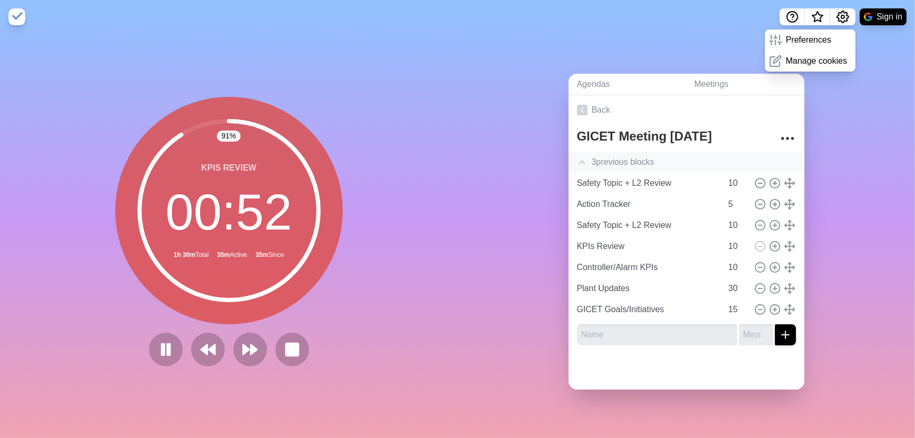
click at [539, 255] on div "Agendas Meetings Back GICET Meeting [DATE] 3 previous block s Safety Topic + L2…" at bounding box center [687, 236] width 458 height 404
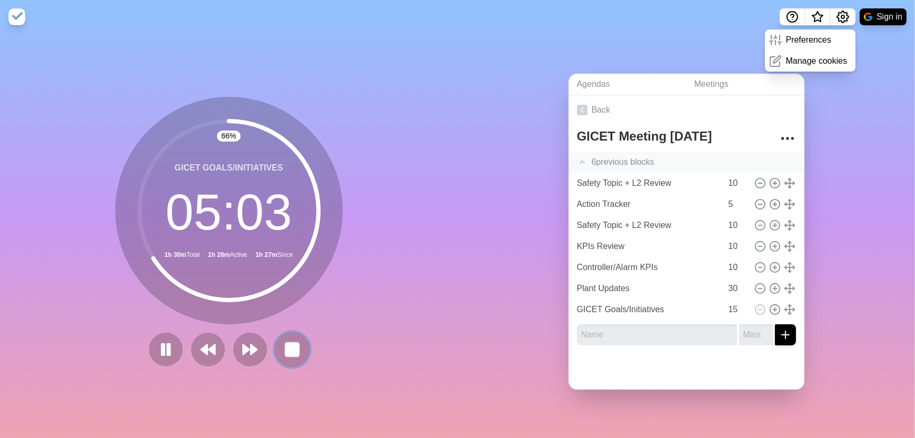
click at [287, 349] on rect at bounding box center [291, 349] width 13 height 13
